Goal: Information Seeking & Learning: Understand process/instructions

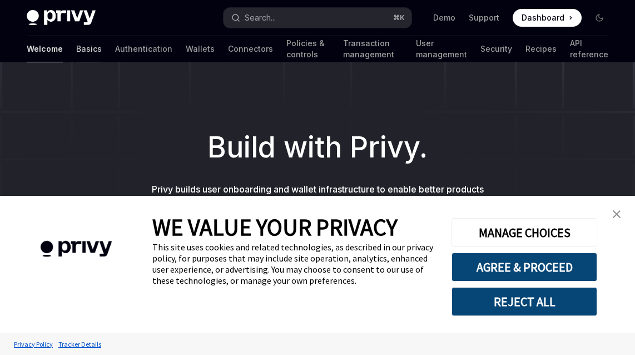
click at [76, 38] on link "Basics" at bounding box center [89, 49] width 26 height 27
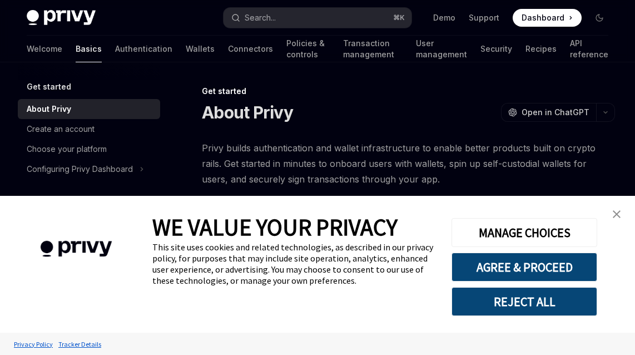
click at [614, 211] on img "close banner" at bounding box center [617, 214] width 8 height 8
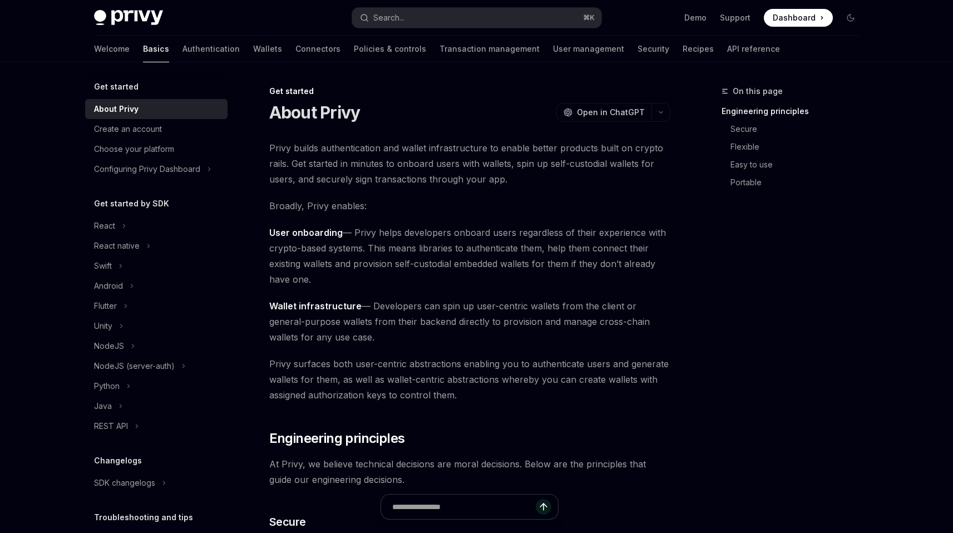
click at [635, 13] on link "Demo" at bounding box center [695, 17] width 22 height 11
click at [163, 16] on img at bounding box center [128, 18] width 69 height 16
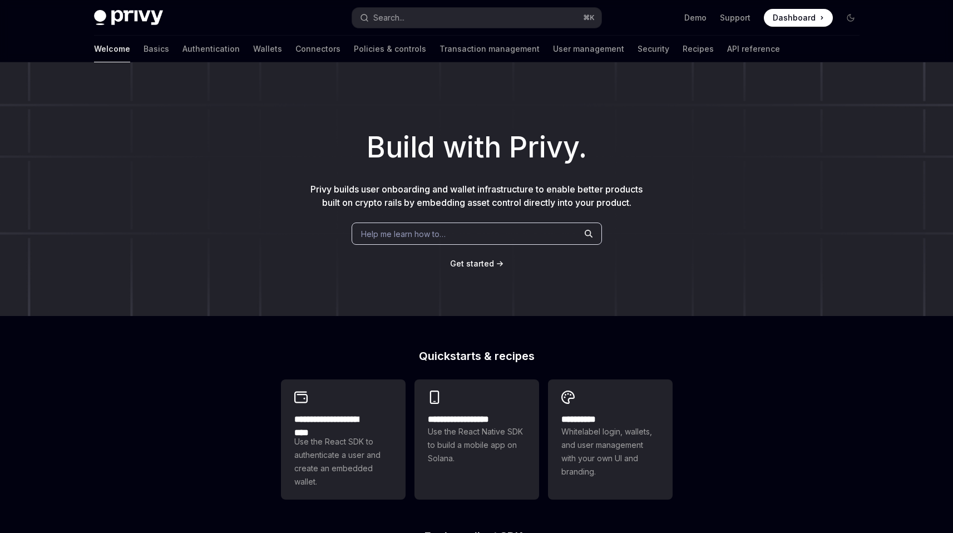
click at [426, 228] on span "Help me learn how to…" at bounding box center [403, 234] width 85 height 12
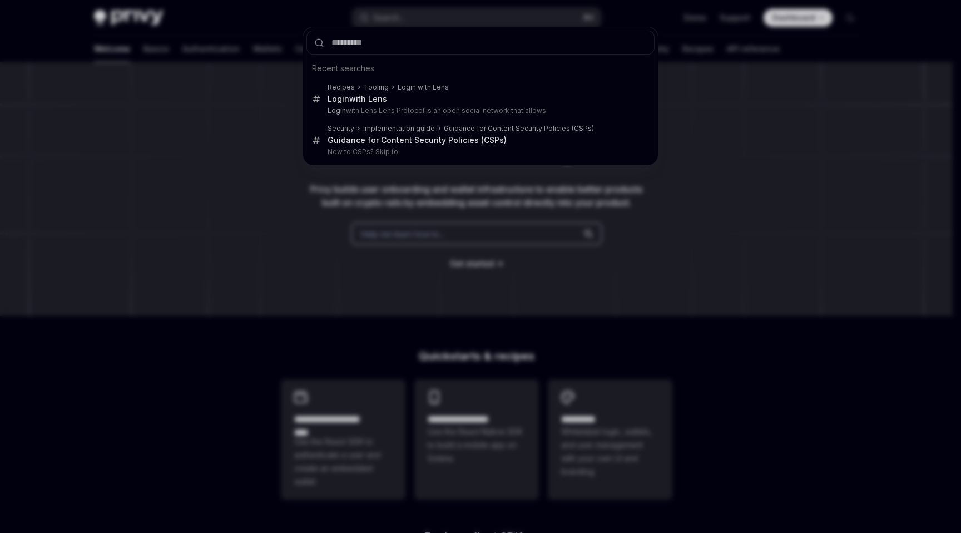
click at [419, 222] on div "Recent searches Recipes Tooling Login with Lens Login with Lens Login with Lens…" at bounding box center [480, 266] width 961 height 533
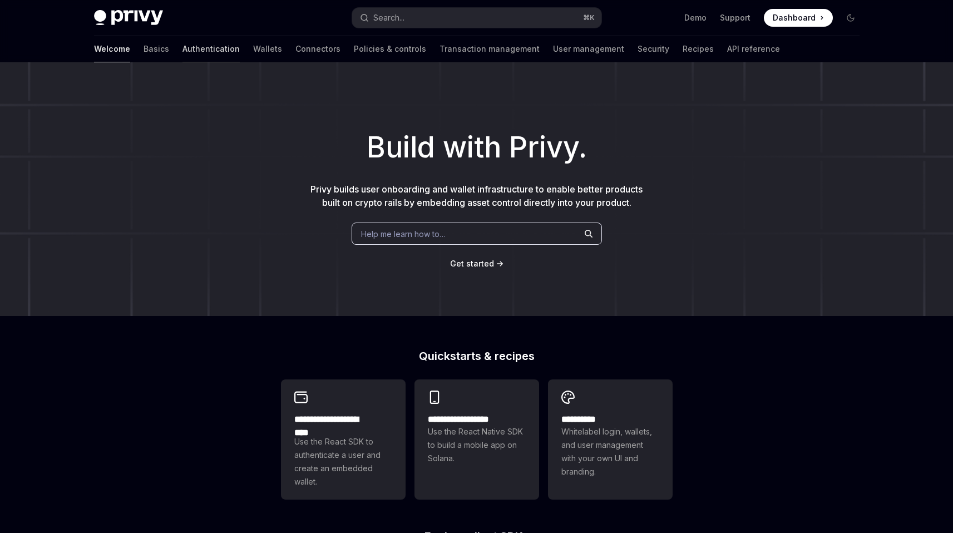
click at [240, 43] on link "Authentication" at bounding box center [210, 49] width 57 height 27
type textarea "*"
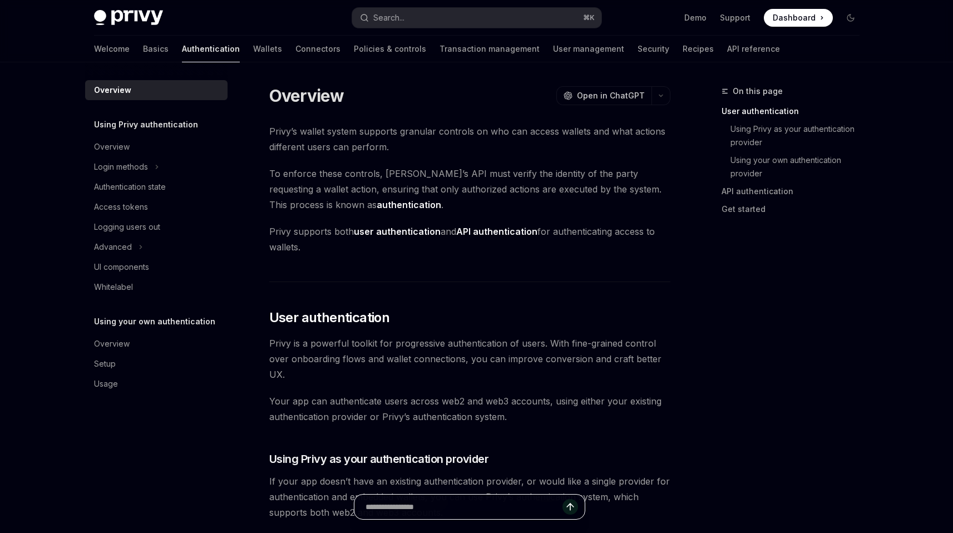
click at [486, 354] on input "text" at bounding box center [463, 507] width 197 height 24
type input "*"
type input "**********"
type textarea "*"
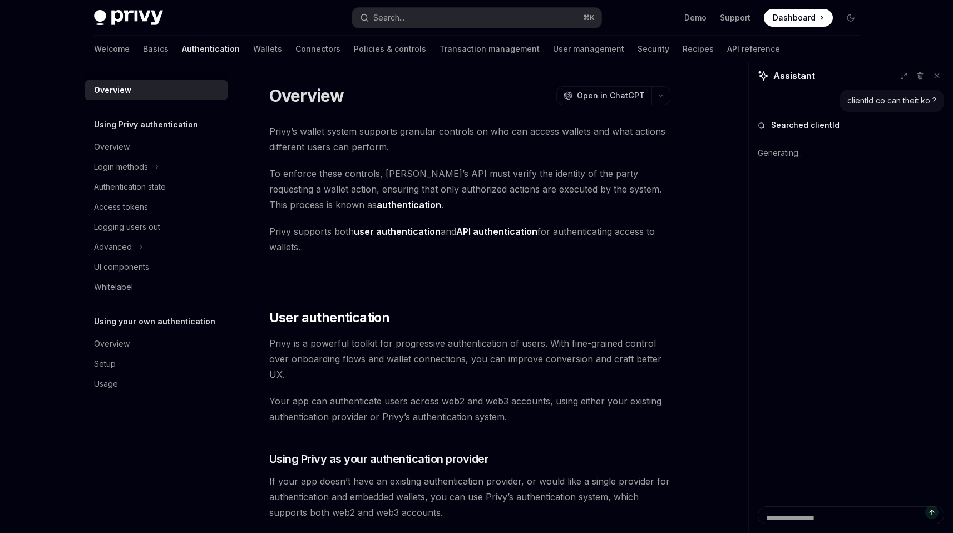
click at [635, 139] on div "Generating.." at bounding box center [851, 153] width 186 height 29
type textarea "*"
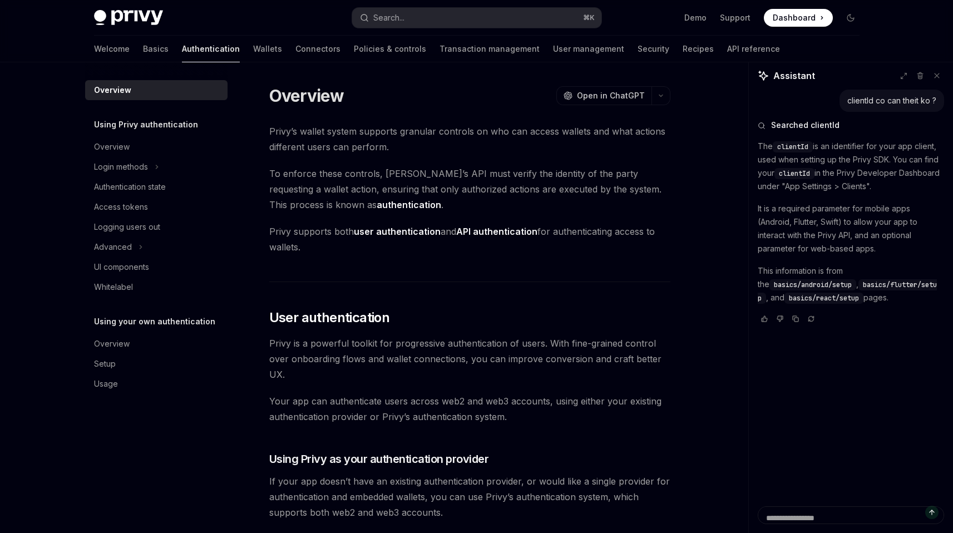
click at [635, 140] on p "The clientId is an identifier for your app client, used when setting up the Pri…" at bounding box center [851, 166] width 186 height 53
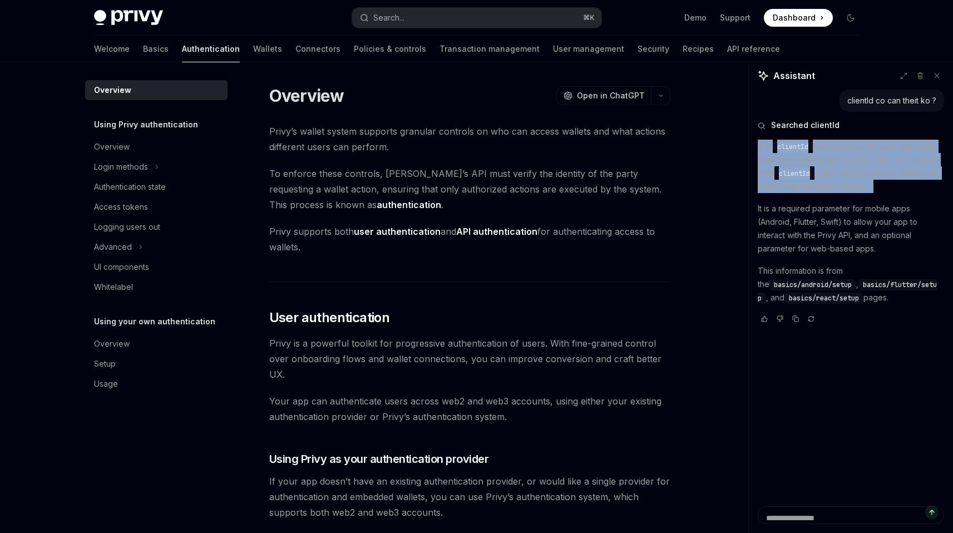
click at [635, 140] on p "The clientId is an identifier for your app client, used when setting up the Pri…" at bounding box center [851, 166] width 186 height 53
click at [635, 140] on div "The clientId is an identifier for your app client, used when setting up the Pri…" at bounding box center [851, 222] width 186 height 165
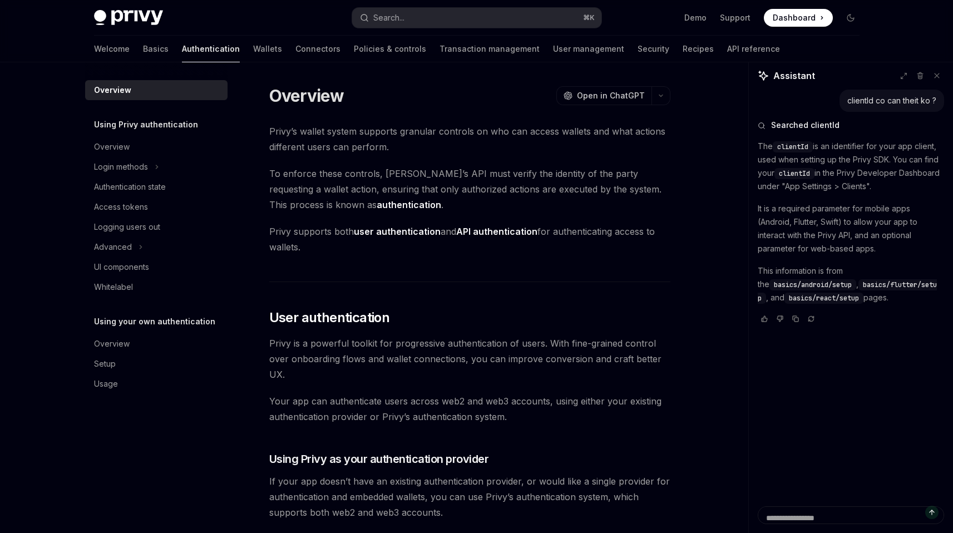
click at [635, 202] on p "It is a required parameter for mobile apps (Android, Flutter, Swift) to allow y…" at bounding box center [851, 228] width 186 height 53
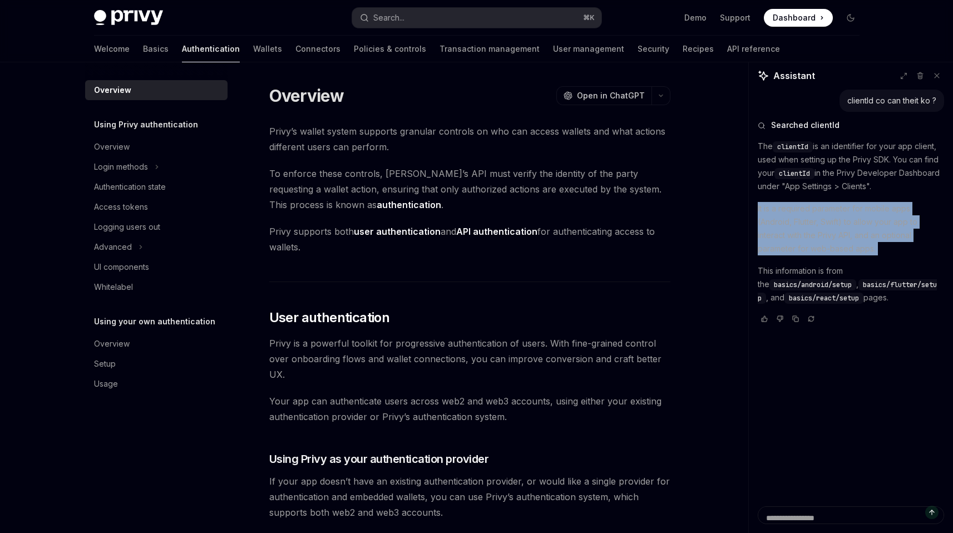
click at [635, 202] on p "It is a required parameter for mobile apps (Android, Flutter, Swift) to allow y…" at bounding box center [851, 228] width 186 height 53
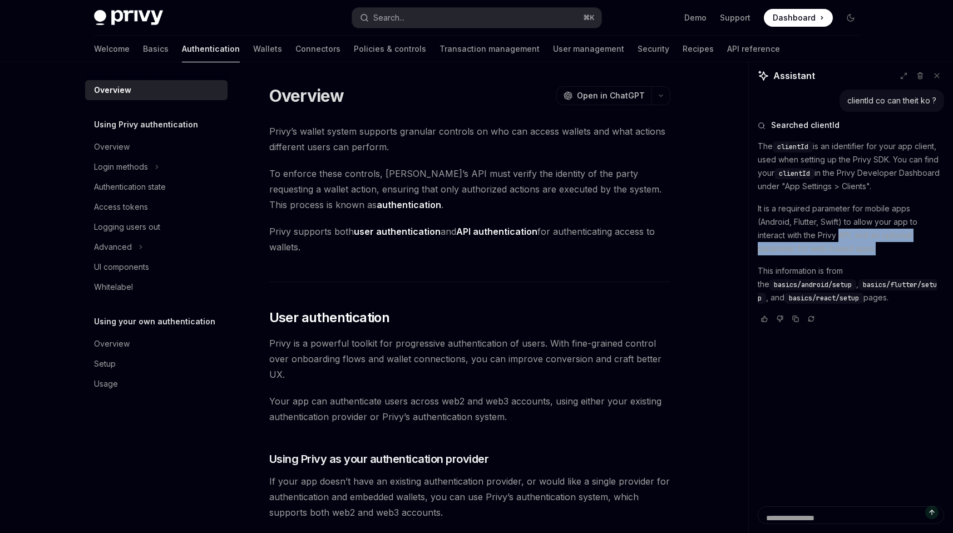
drag, startPoint x: 863, startPoint y: 170, endPoint x: 866, endPoint y: 163, distance: 7.5
click at [635, 202] on p "It is a required parameter for mobile apps (Android, Flutter, Swift) to allow y…" at bounding box center [851, 228] width 186 height 53
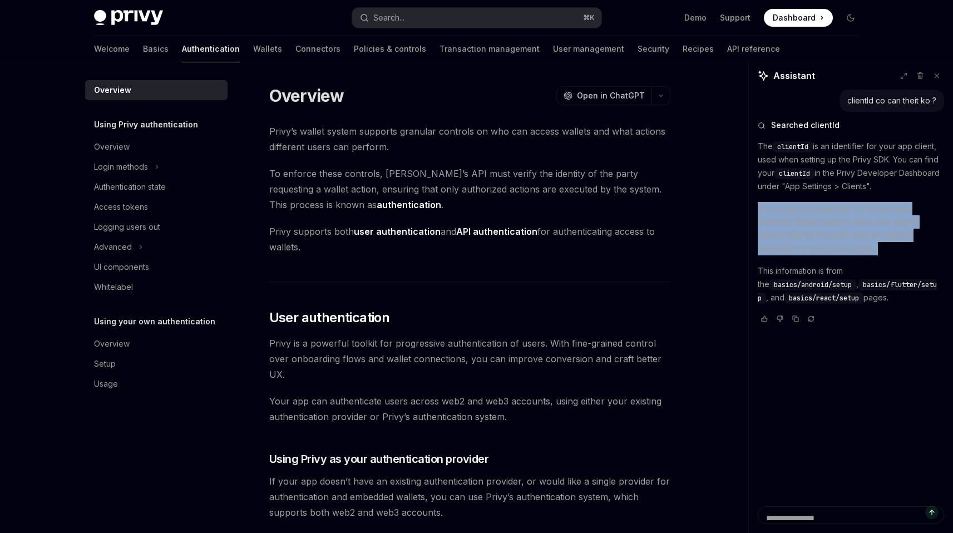
click at [635, 202] on p "It is a required parameter for mobile apps (Android, Flutter, Swift) to allow y…" at bounding box center [851, 228] width 186 height 53
drag, startPoint x: 841, startPoint y: 168, endPoint x: 765, endPoint y: 159, distance: 75.7
click at [635, 202] on p "It is a required parameter for mobile apps (Android, Flutter, Swift) to allow y…" at bounding box center [851, 228] width 186 height 53
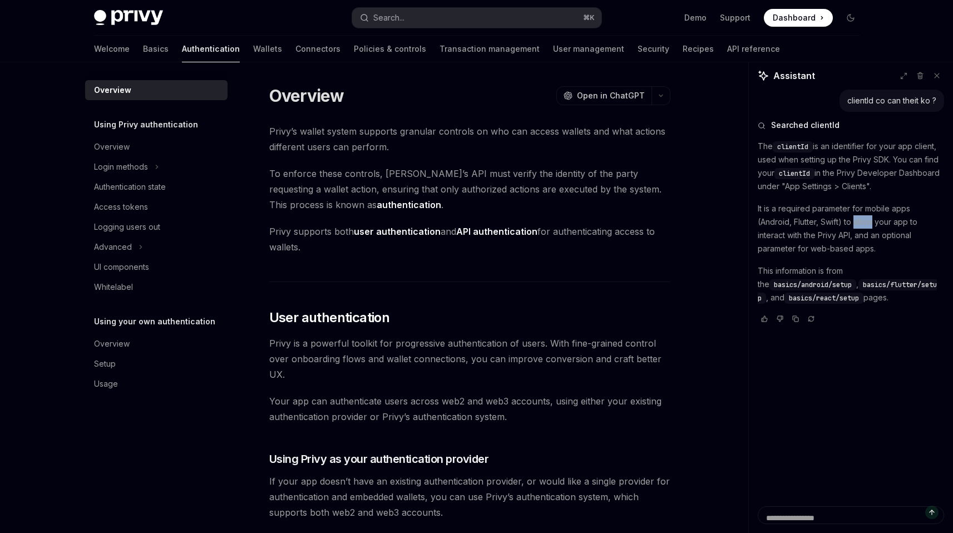
click at [635, 202] on p "It is a required parameter for mobile apps (Android, Flutter, Swift) to allow y…" at bounding box center [851, 228] width 186 height 53
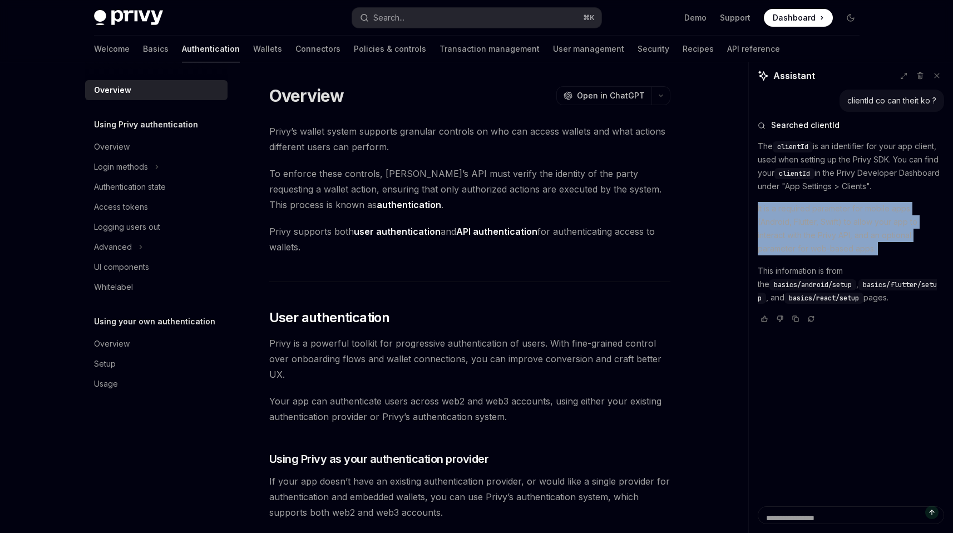
drag, startPoint x: 765, startPoint y: 159, endPoint x: 775, endPoint y: 162, distance: 10.7
click at [635, 202] on p "It is a required parameter for mobile apps (Android, Flutter, Swift) to allow y…" at bounding box center [851, 228] width 186 height 53
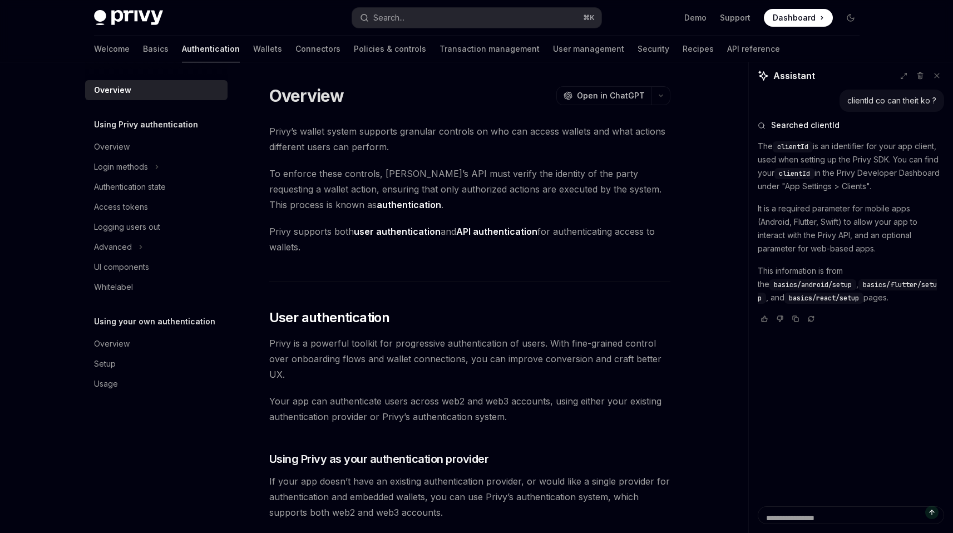
click at [635, 202] on p "It is a required parameter for mobile apps (Android, Flutter, Swift) to allow y…" at bounding box center [851, 228] width 186 height 53
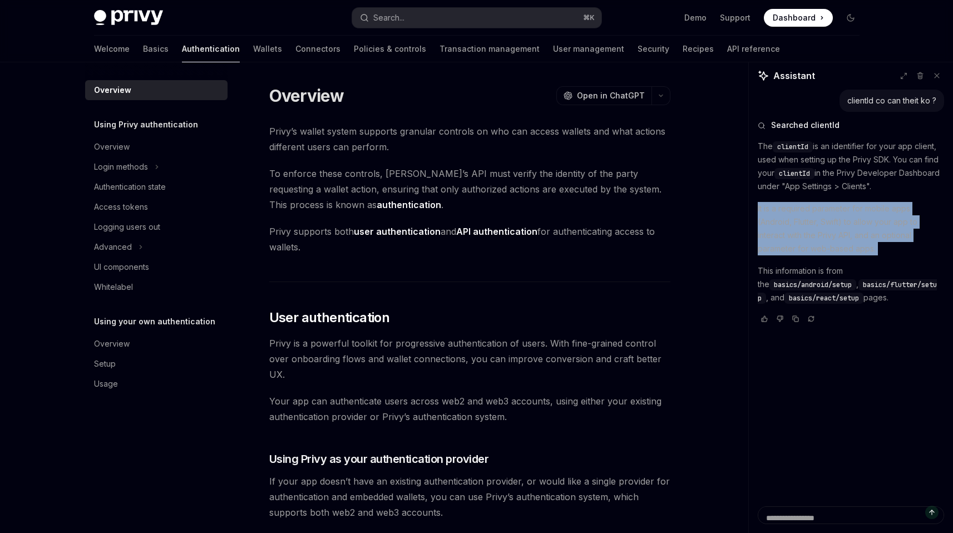
click at [635, 202] on p "It is a required parameter for mobile apps (Android, Flutter, Swift) to allow y…" at bounding box center [851, 228] width 186 height 53
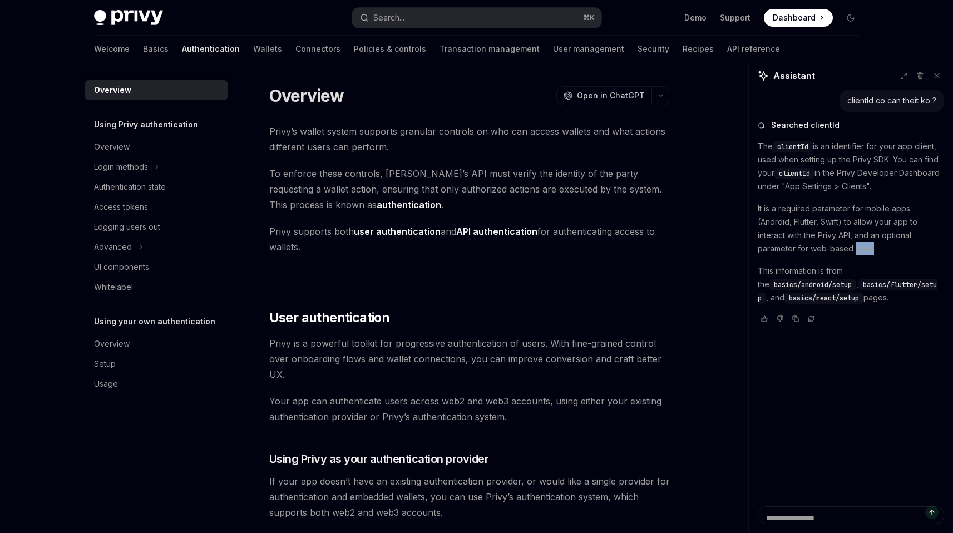
click at [635, 202] on p "It is a required parameter for mobile apps (Android, Flutter, Swift) to allow y…" at bounding box center [851, 228] width 186 height 53
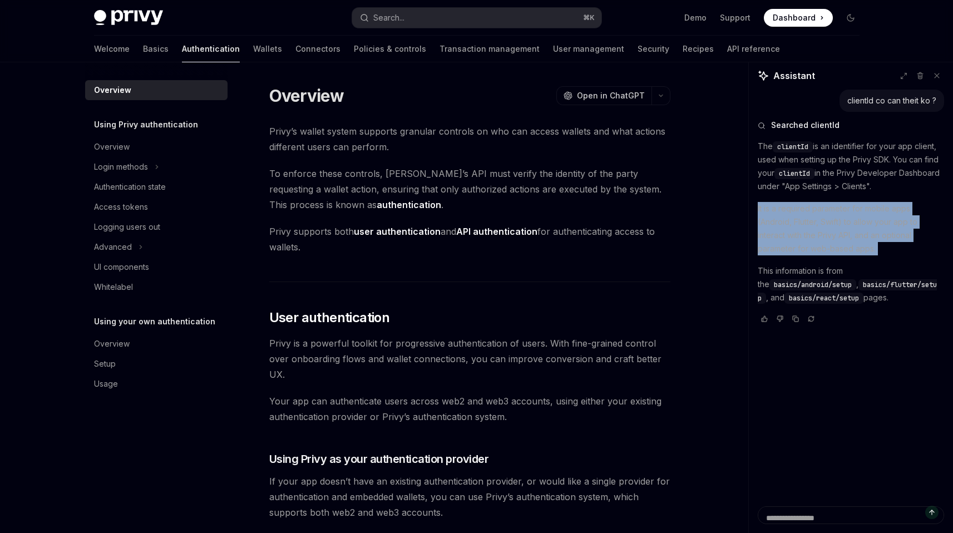
click at [635, 202] on p "It is a required parameter for mobile apps (Android, Flutter, Swift) to allow y…" at bounding box center [851, 228] width 186 height 53
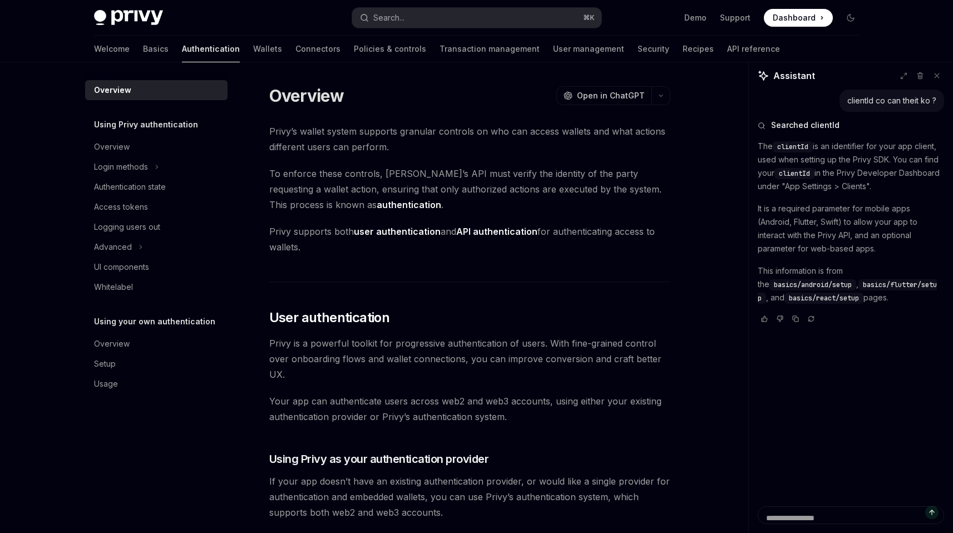
click at [635, 264] on p "This information is from the basics/android/setup , basics/flutter/setup , and …" at bounding box center [851, 284] width 186 height 40
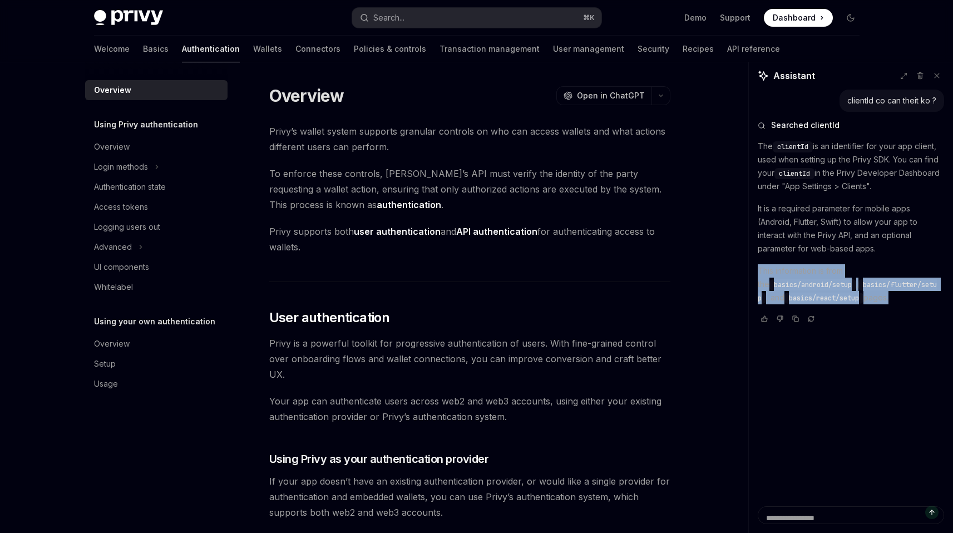
click at [635, 264] on p "This information is from the basics/android/setup , basics/flutter/setup , and …" at bounding box center [851, 284] width 186 height 40
